Goal: Transaction & Acquisition: Purchase product/service

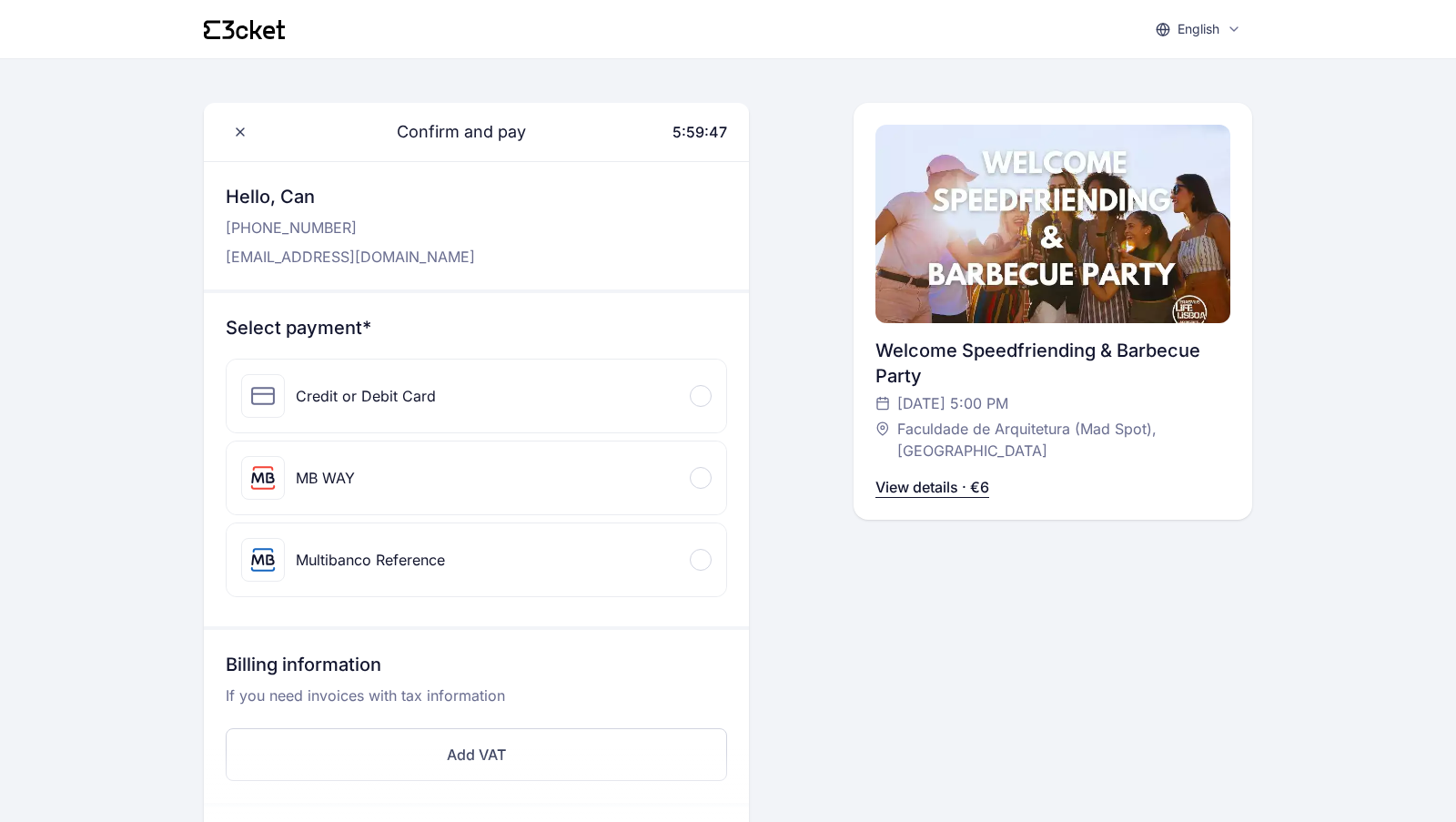
click at [465, 400] on div "Credit or Debit Card" at bounding box center [476, 395] width 500 height 73
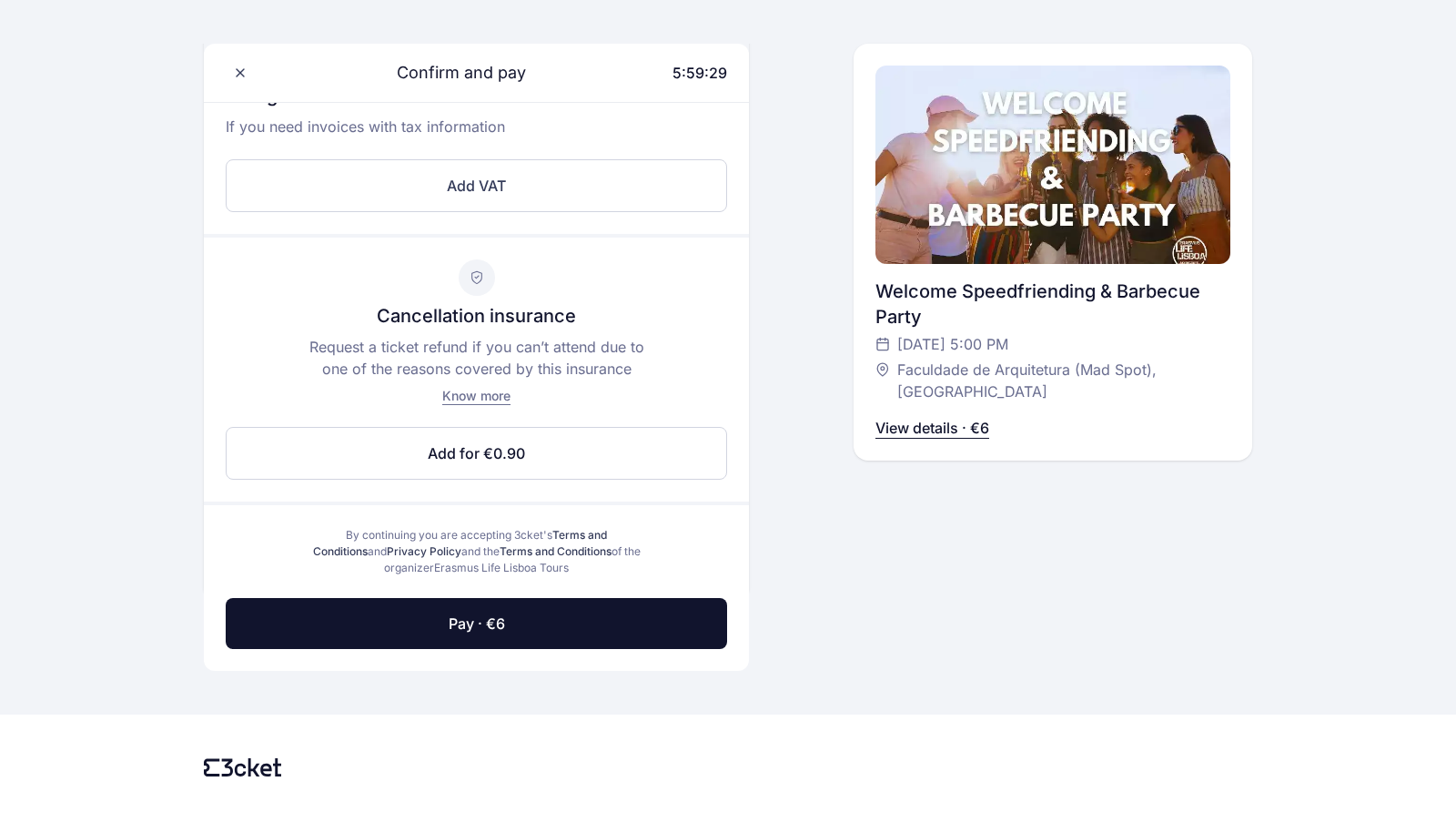
scroll to position [749, 0]
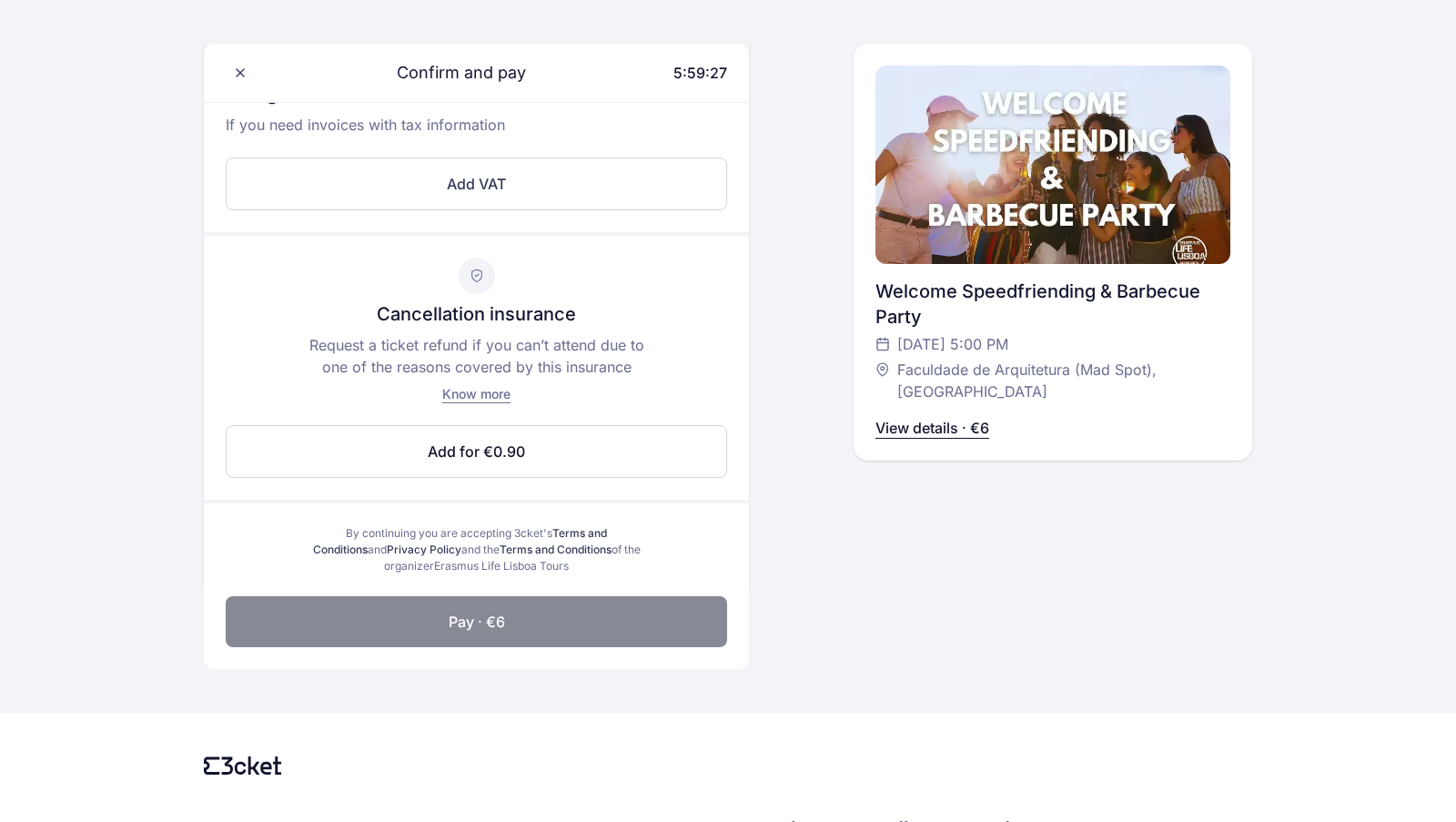
click at [473, 624] on span "Pay · €6" at bounding box center [477, 621] width 57 height 22
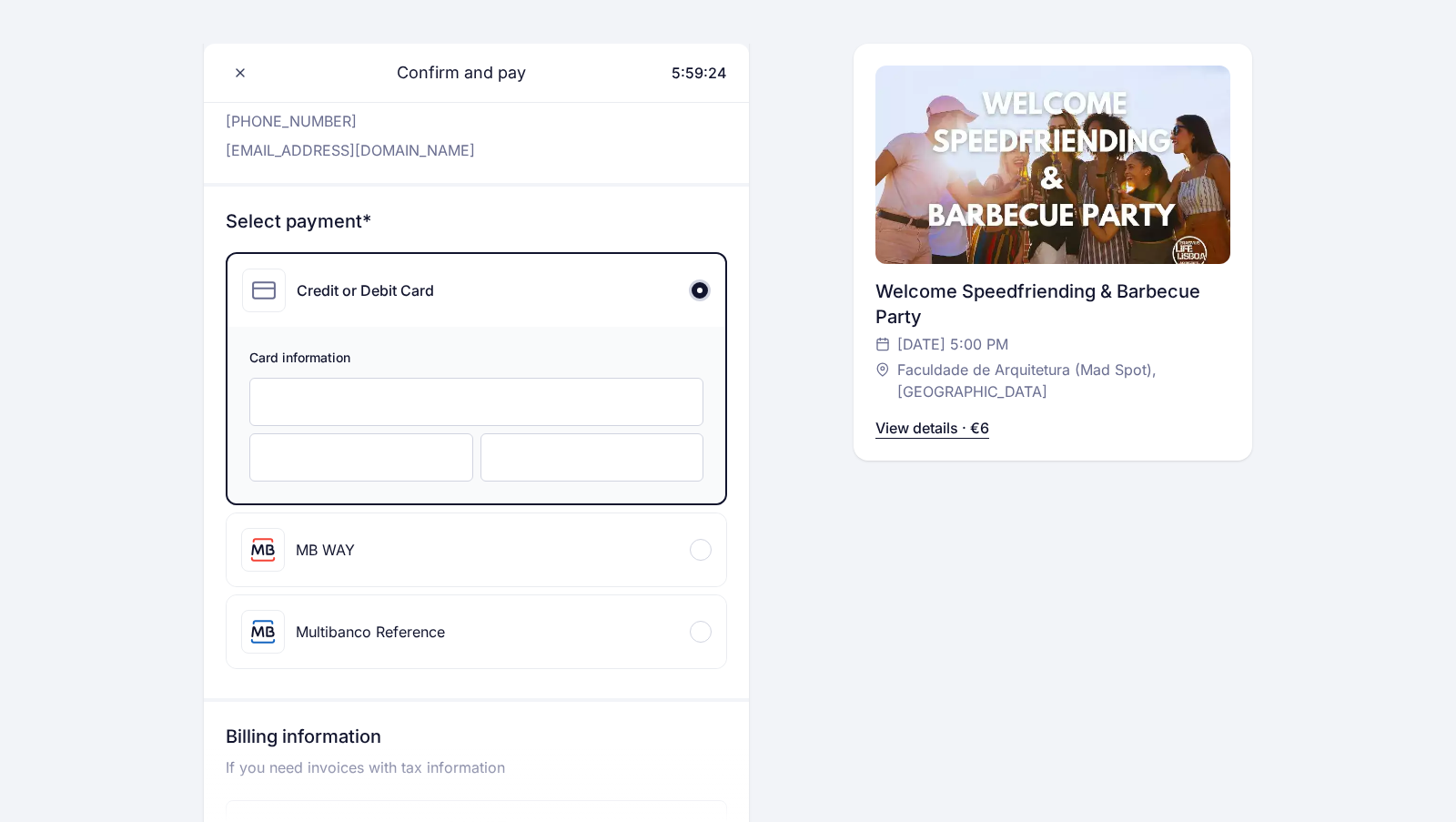
scroll to position [98, 0]
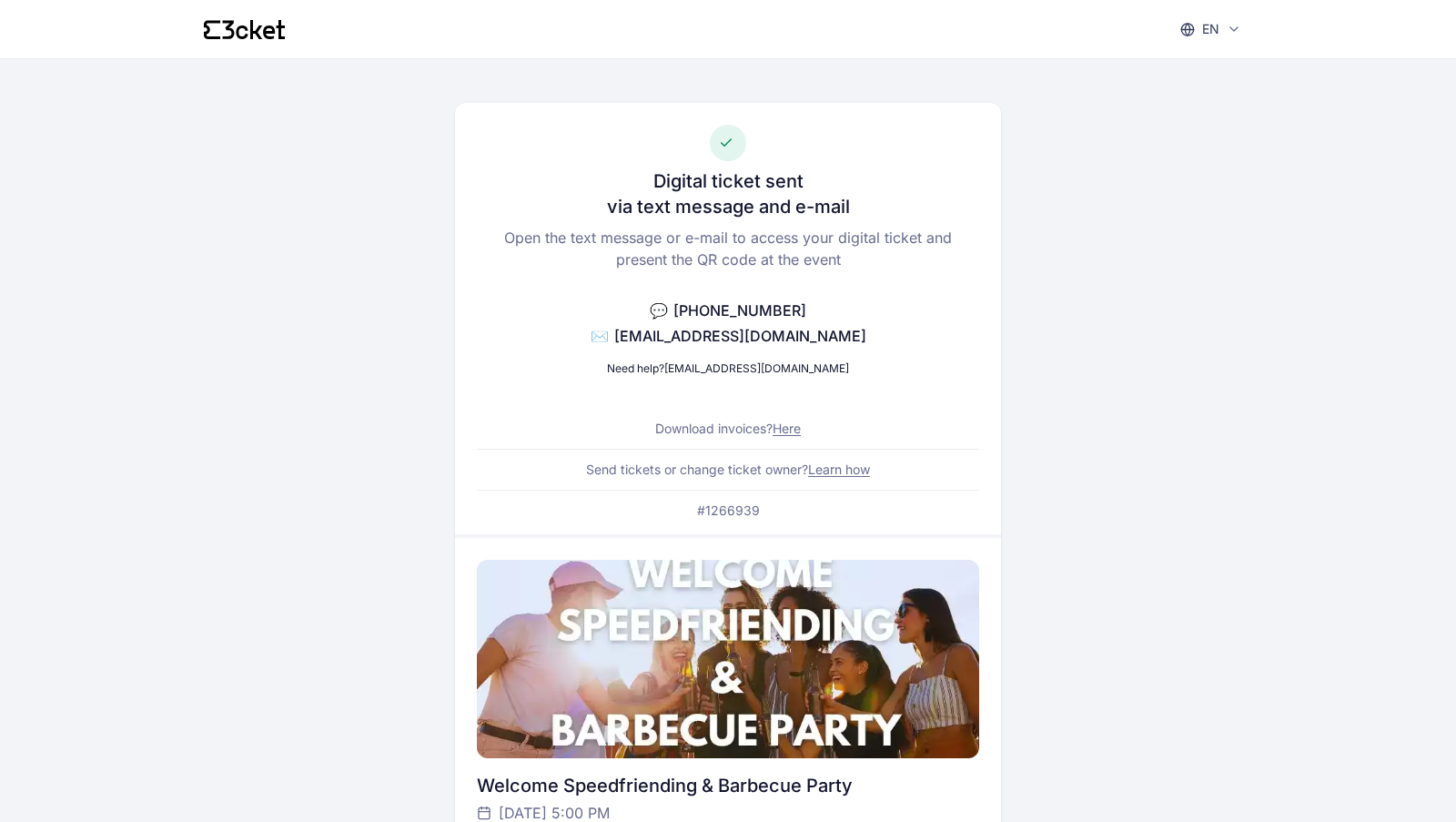
click at [914, 195] on div "Digital ticket sent via text message and e-mail Open the text message or e-mail…" at bounding box center [727, 318] width 546 height 431
click at [936, 450] on div "Digital ticket sent via text message and e-mail Open the text message or e-mail…" at bounding box center [727, 318] width 546 height 431
click at [907, 79] on div "Digital ticket sent via text message and e-mail Open the text message or e-mail…" at bounding box center [727, 700] width 1048 height 1284
